Goal: Information Seeking & Learning: Check status

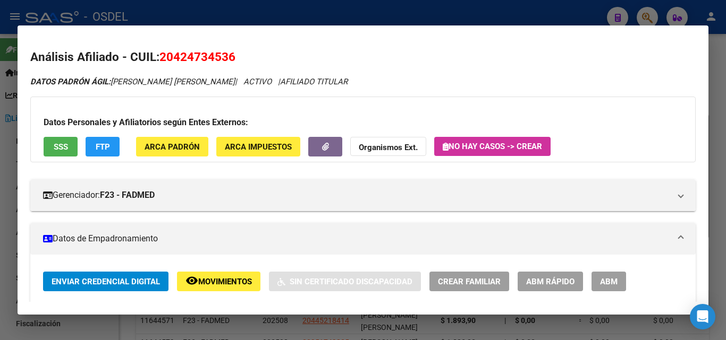
scroll to position [212, 0]
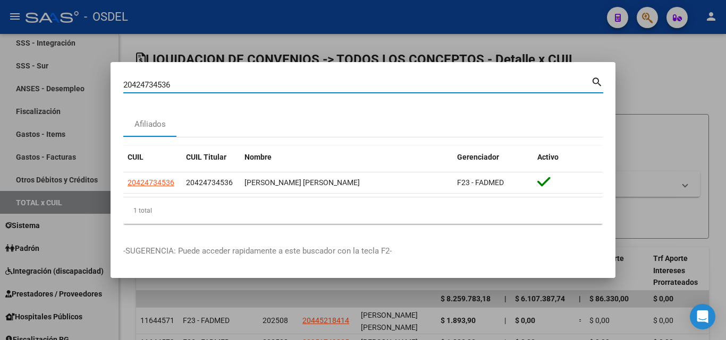
drag, startPoint x: 177, startPoint y: 87, endPoint x: 82, endPoint y: 86, distance: 94.6
click at [82, 86] on div "20424734536 Buscar (apellido, dni, cuil, nro traspaso, cuit, obra social) searc…" at bounding box center [363, 170] width 726 height 340
paste input "3689804"
type input "23689804"
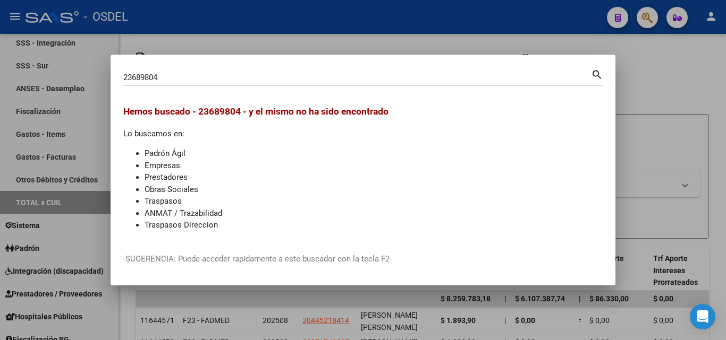
click at [400, 24] on div at bounding box center [363, 170] width 726 height 340
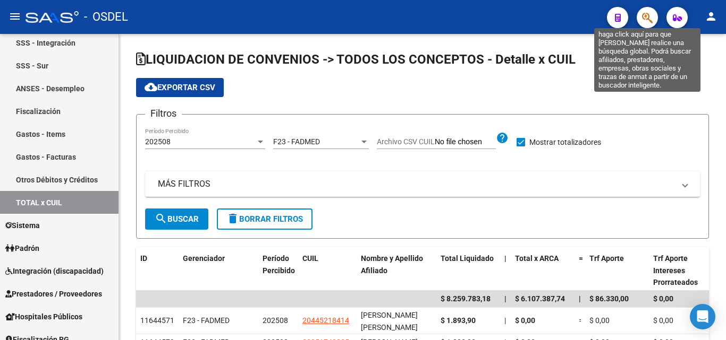
click at [644, 22] on icon "button" at bounding box center [647, 18] width 11 height 12
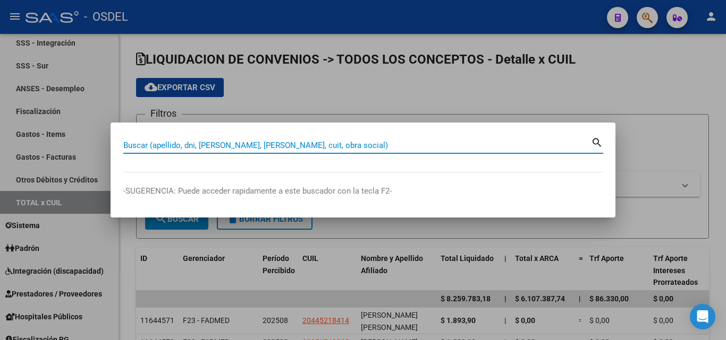
click at [287, 146] on input "Buscar (apellido, dni, [PERSON_NAME], [PERSON_NAME], cuit, obra social)" at bounding box center [356, 146] width 467 height 10
paste input "20675426"
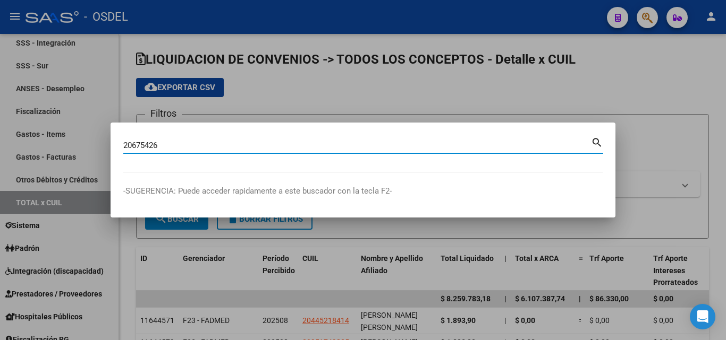
type input "20675426"
